Goal: Transaction & Acquisition: Book appointment/travel/reservation

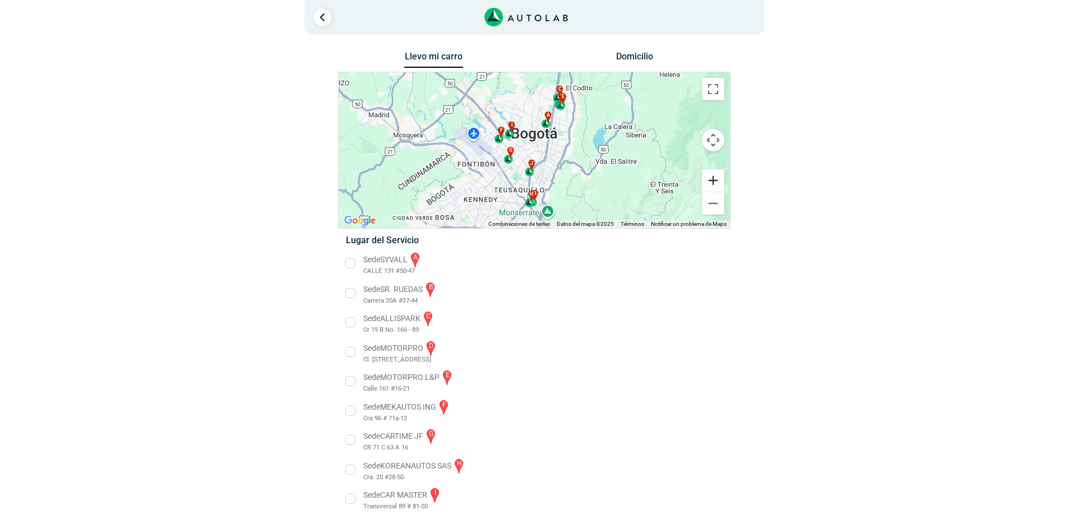
click at [711, 179] on button "Ampliar" at bounding box center [713, 180] width 22 height 22
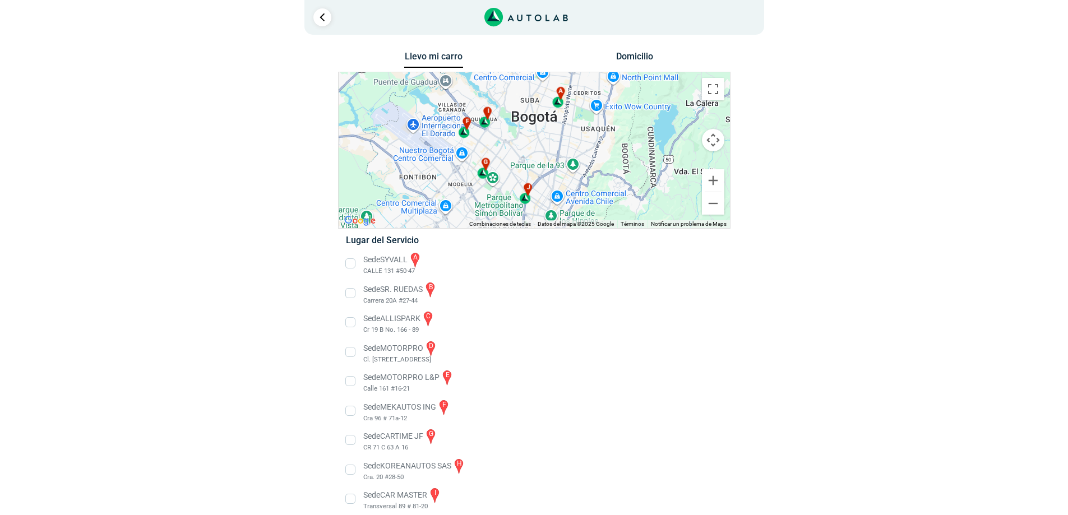
click at [414, 348] on li "Sede MOTORPRO d Cl. [STREET_ADDRESS]" at bounding box center [533, 352] width 393 height 25
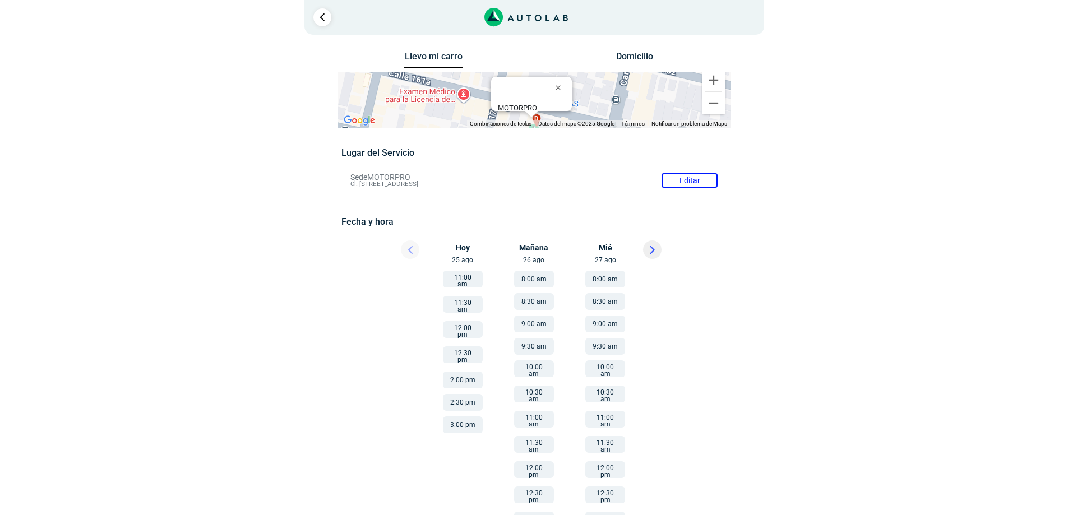
click at [458, 279] on button "11:00 am" at bounding box center [463, 279] width 40 height 17
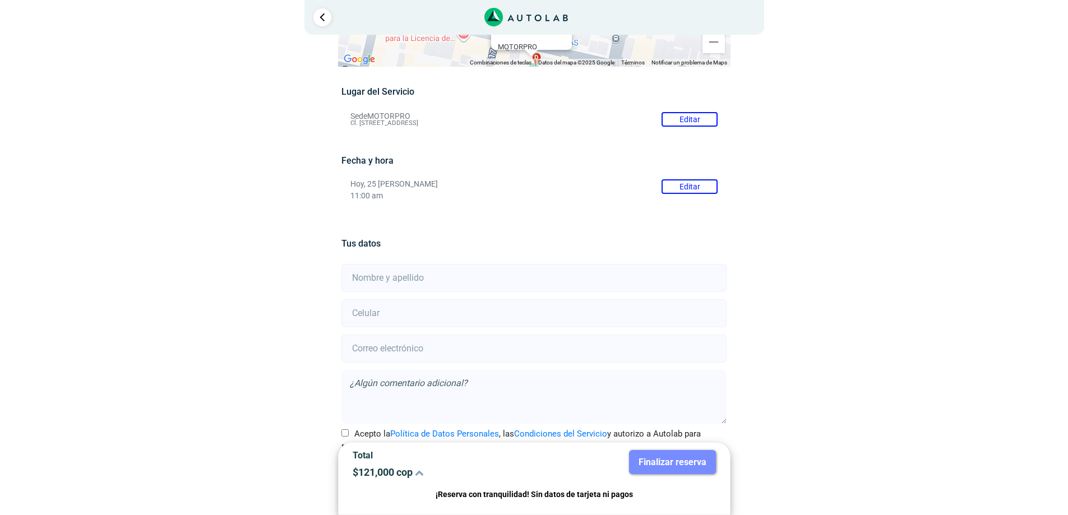
scroll to position [94, 0]
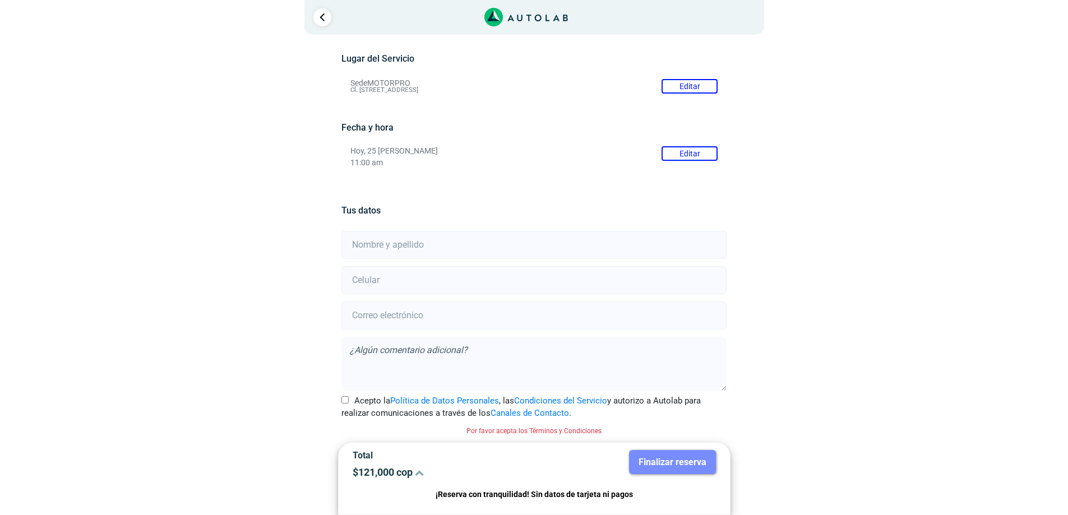
click at [387, 246] on input "text" at bounding box center [533, 245] width 385 height 28
type input "[PERSON_NAME]"
click at [396, 280] on input "number" at bounding box center [533, 280] width 385 height 28
type input "3187072623"
click at [399, 320] on input "email" at bounding box center [533, 316] width 385 height 28
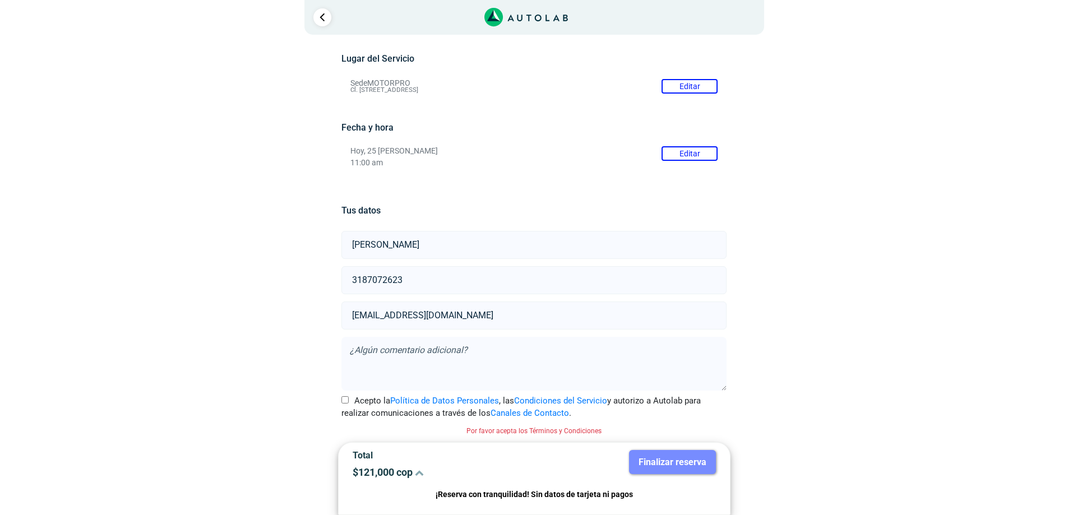
type input "[EMAIL_ADDRESS][DOMAIN_NAME]"
click at [345, 402] on input "Acepto la Política de Datos Personales , las Condiciones del Servicio y autoriz…" at bounding box center [344, 399] width 7 height 7
checkbox input "true"
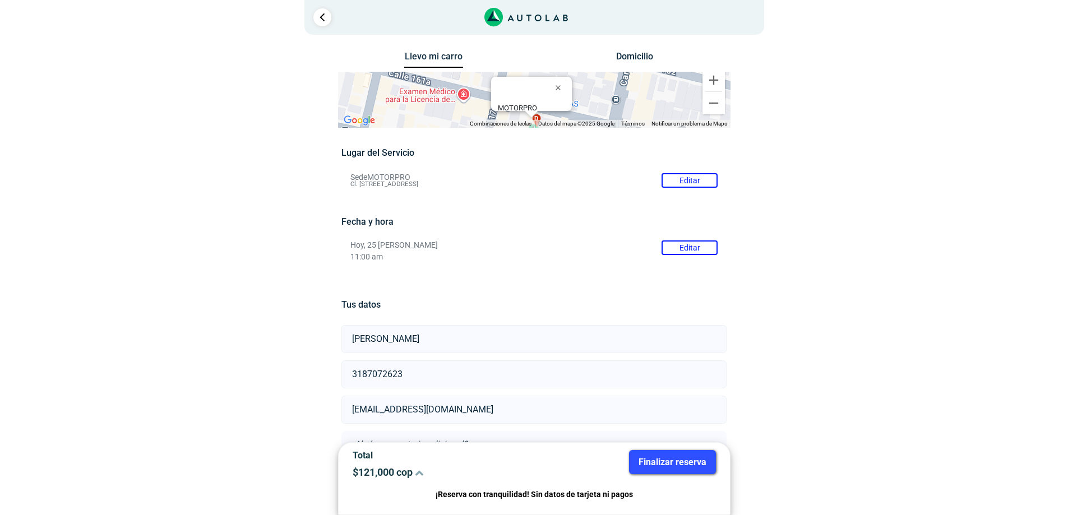
scroll to position [80, 0]
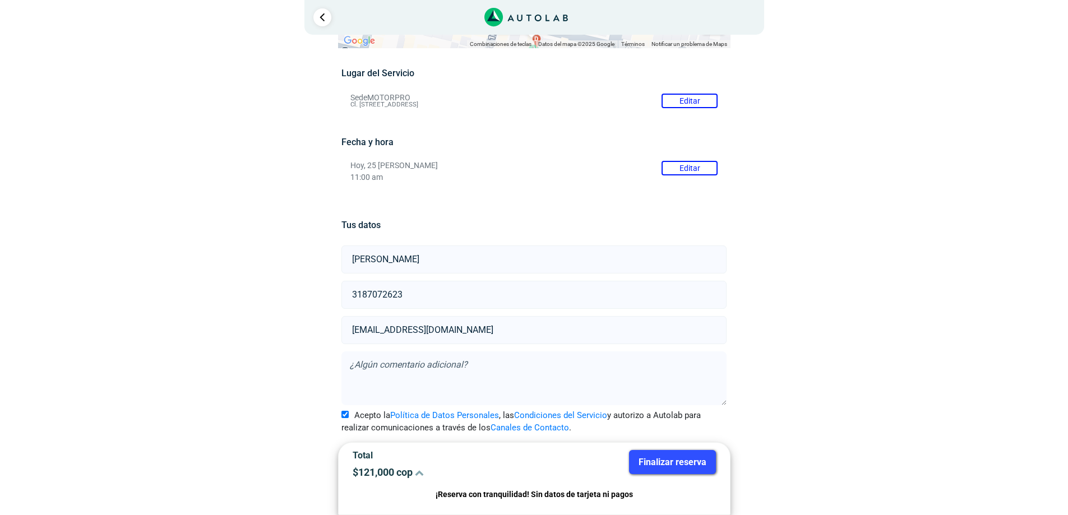
click at [670, 463] on button "Finalizar reserva" at bounding box center [672, 462] width 87 height 24
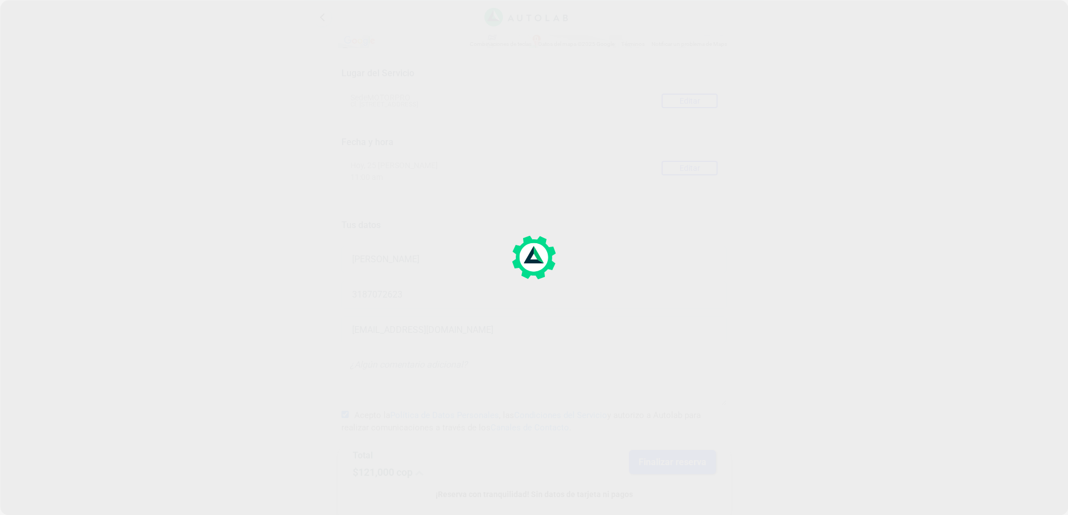
scroll to position [0, 0]
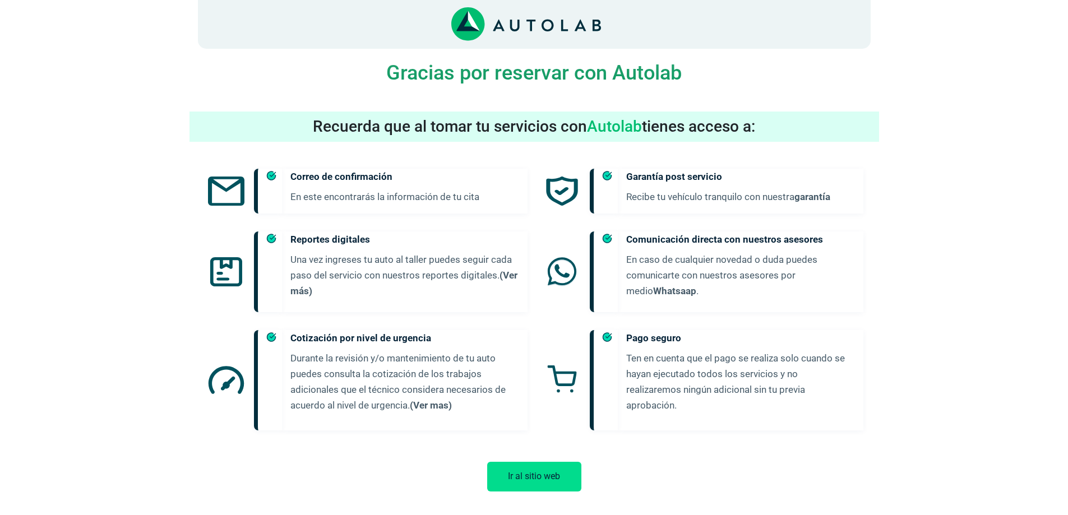
scroll to position [506, 0]
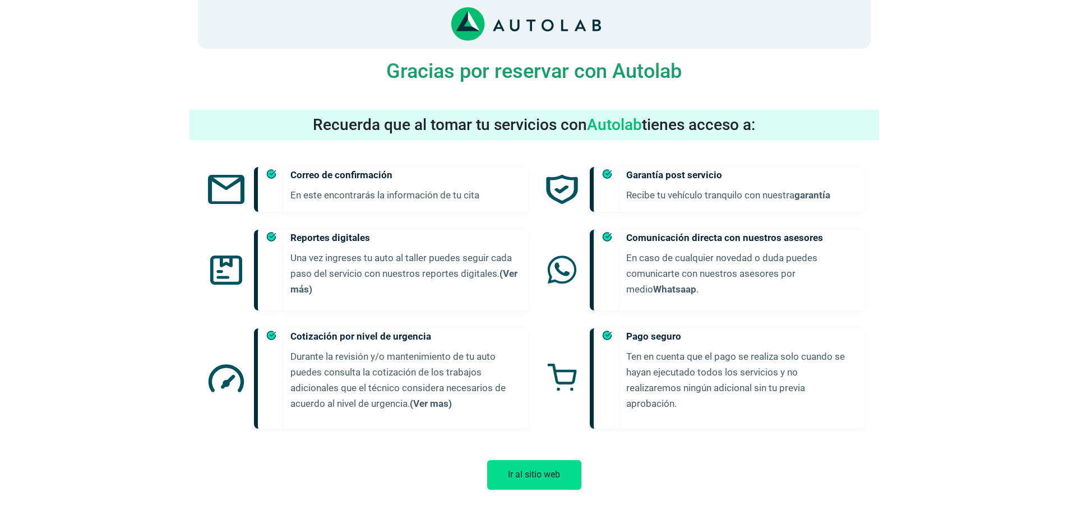
click at [539, 464] on button "Ir al sitio web" at bounding box center [534, 475] width 94 height 30
